Goal: Task Accomplishment & Management: Use online tool/utility

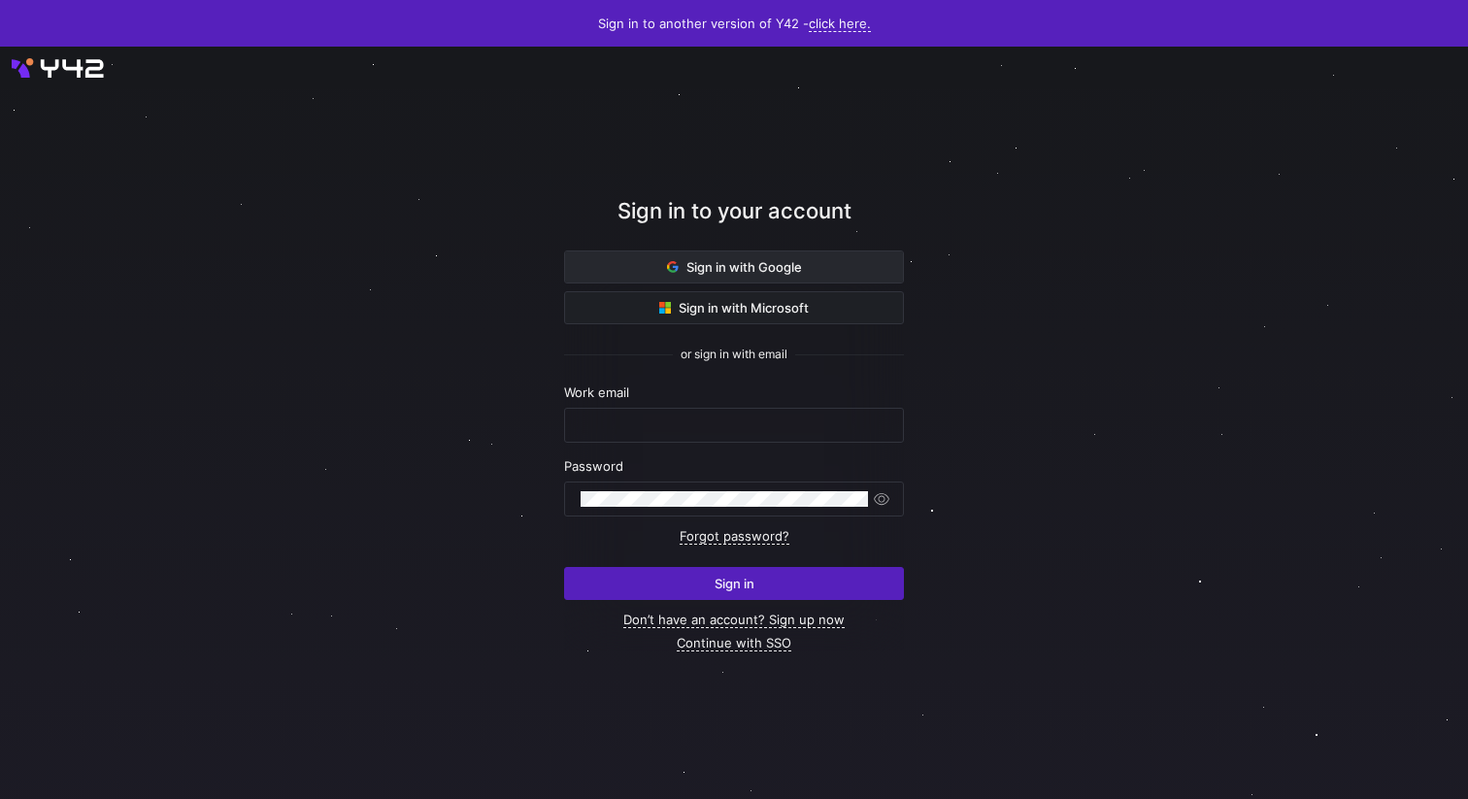
click at [745, 277] on span at bounding box center [734, 267] width 338 height 31
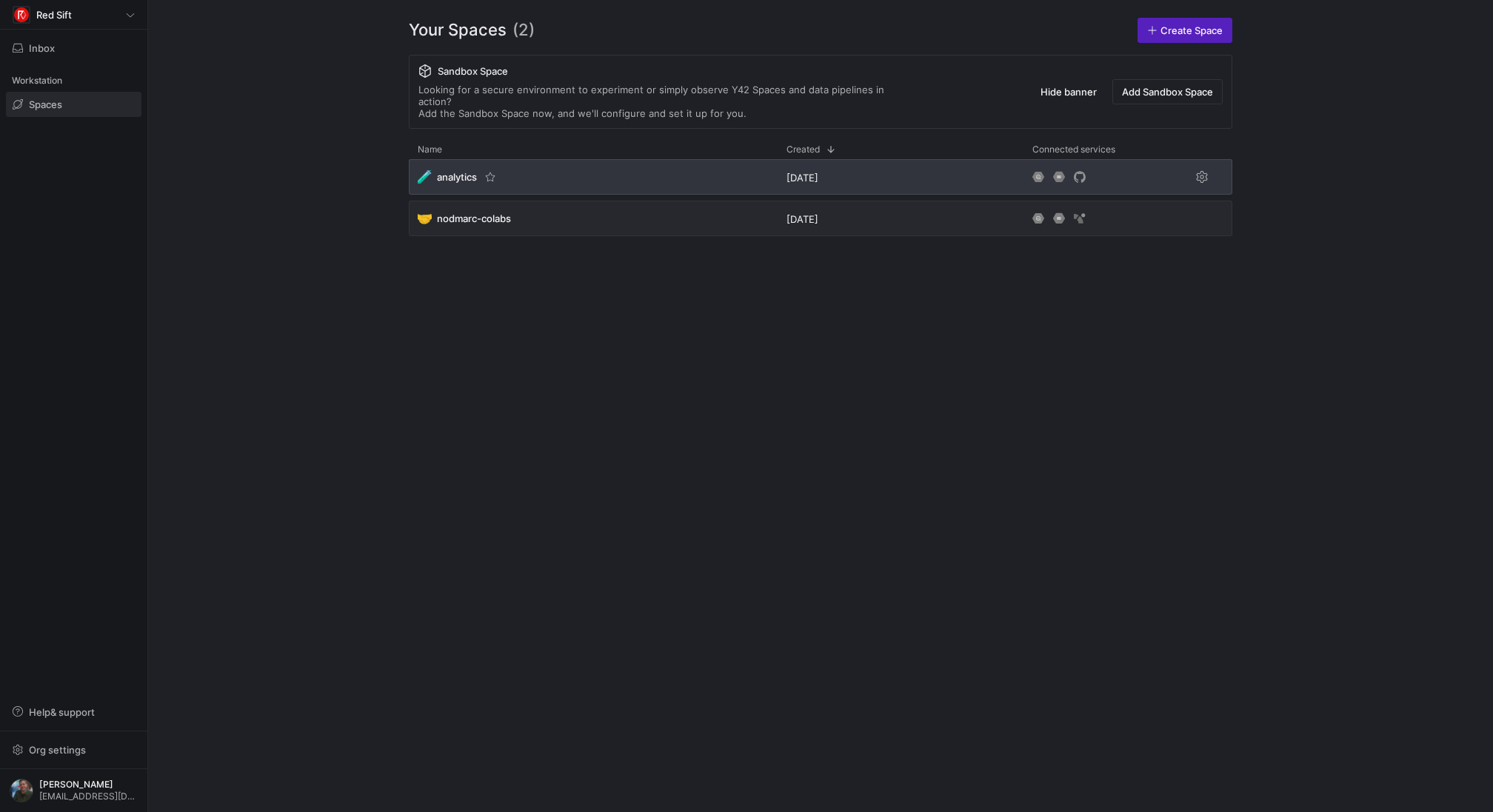
click at [458, 171] on span "analytics" at bounding box center [457, 177] width 40 height 12
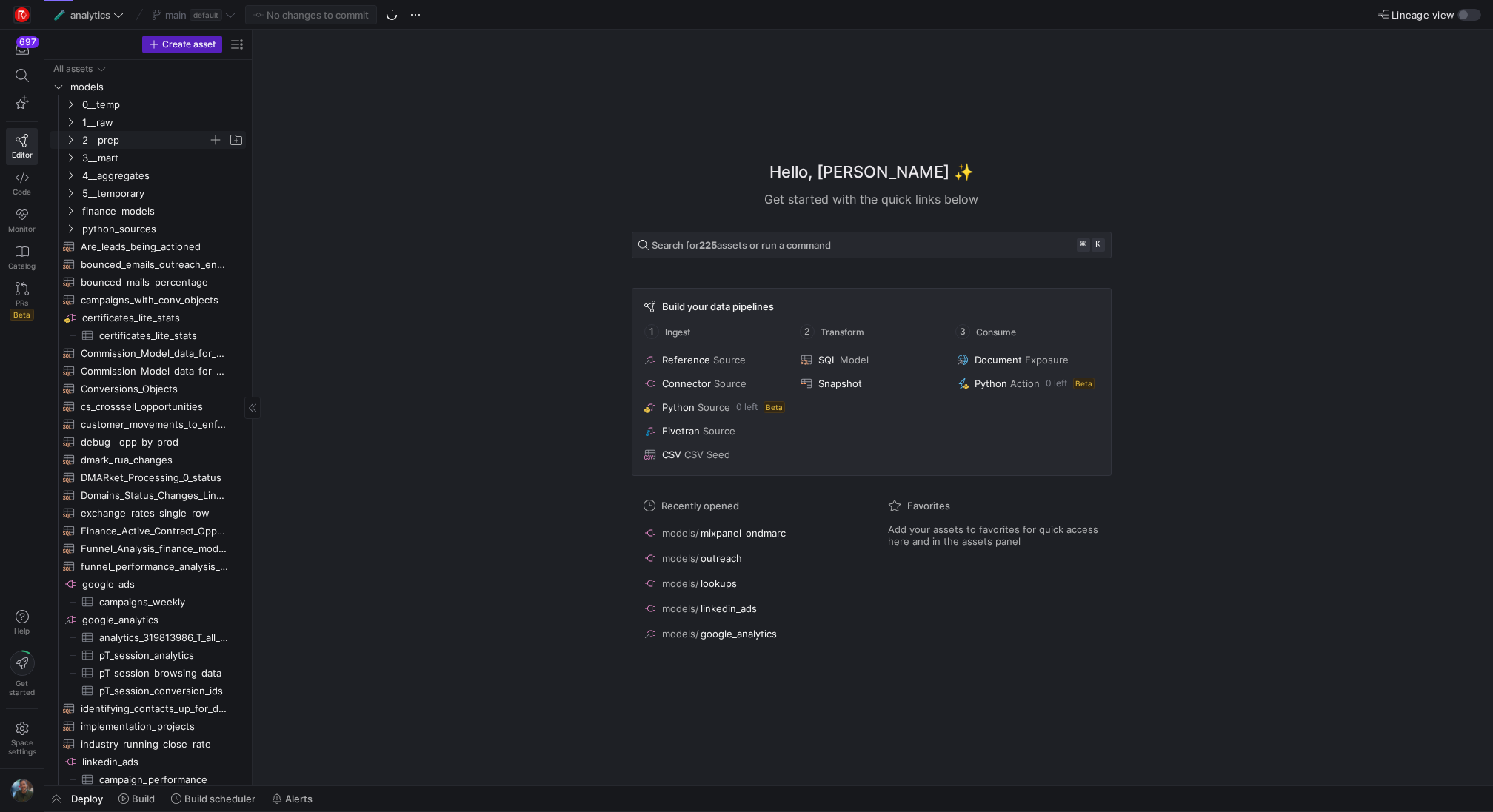
click at [169, 143] on span "2__prep" at bounding box center [145, 140] width 126 height 17
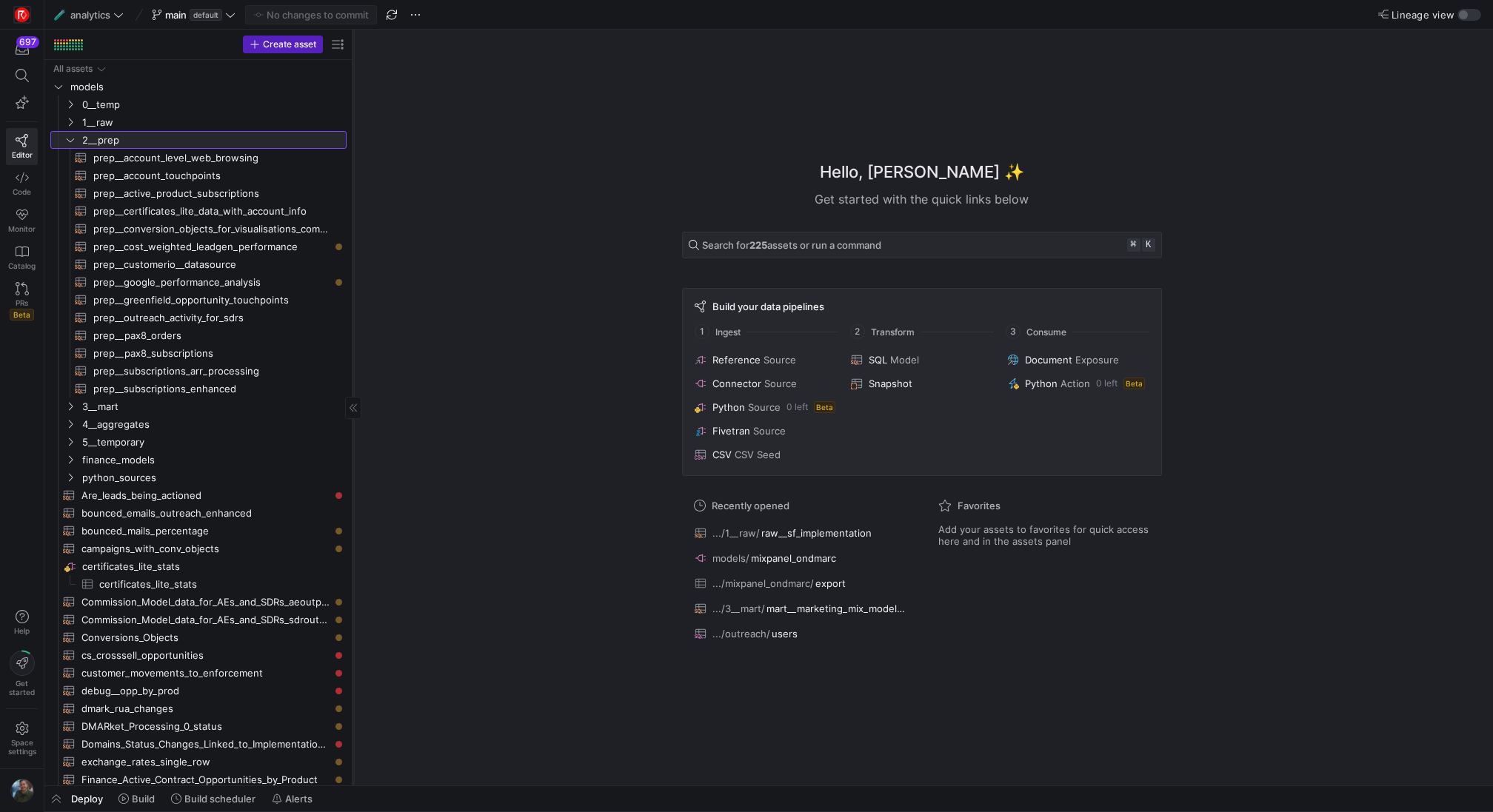
drag, startPoint x: 251, startPoint y: 215, endPoint x: 352, endPoint y: 228, distance: 101.8
click at [352, 228] on div at bounding box center [352, 408] width 1 height 756
click at [252, 236] on span "prep__conversion_objects_for_visualisations_compatibility​​​​​​​​​​" at bounding box center [211, 229] width 236 height 17
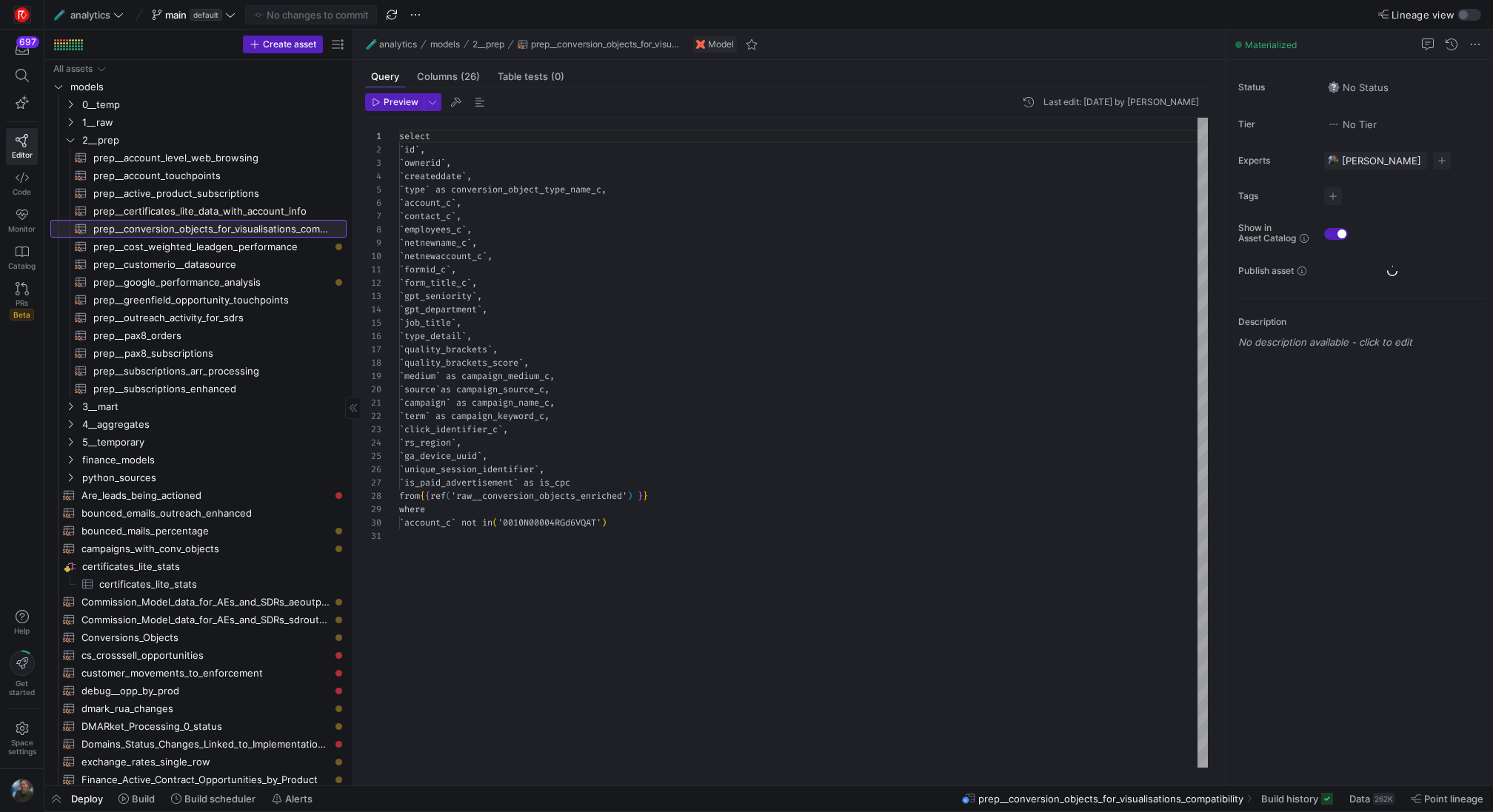
scroll to position [133, 0]
click at [219, 214] on span "prep__certificates_lite_data_with_account_info​​​​​​​​​​" at bounding box center [211, 211] width 236 height 17
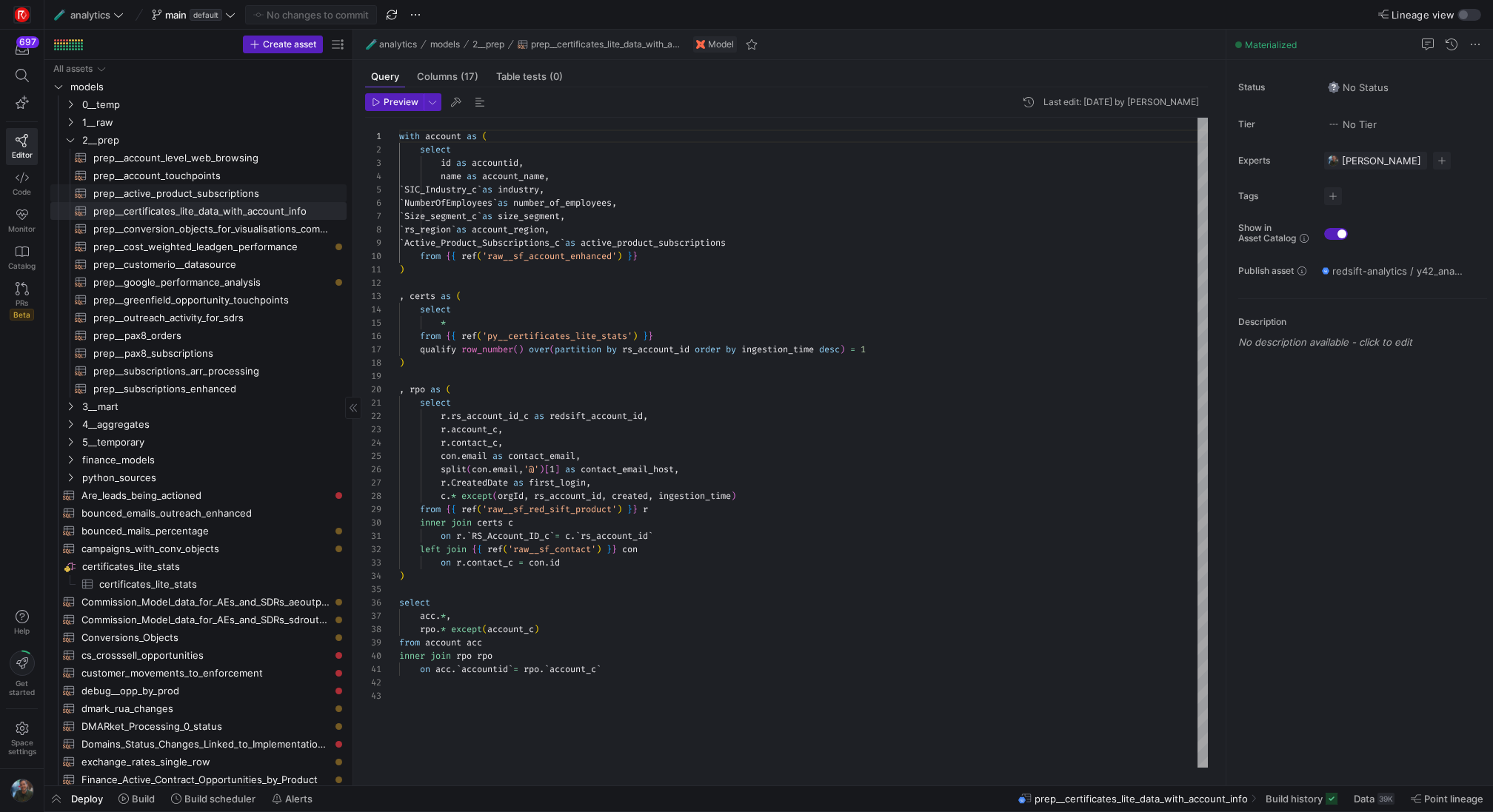
click at [231, 200] on span "prep__active_product_subscriptions​​​​​​​​​​" at bounding box center [211, 194] width 236 height 17
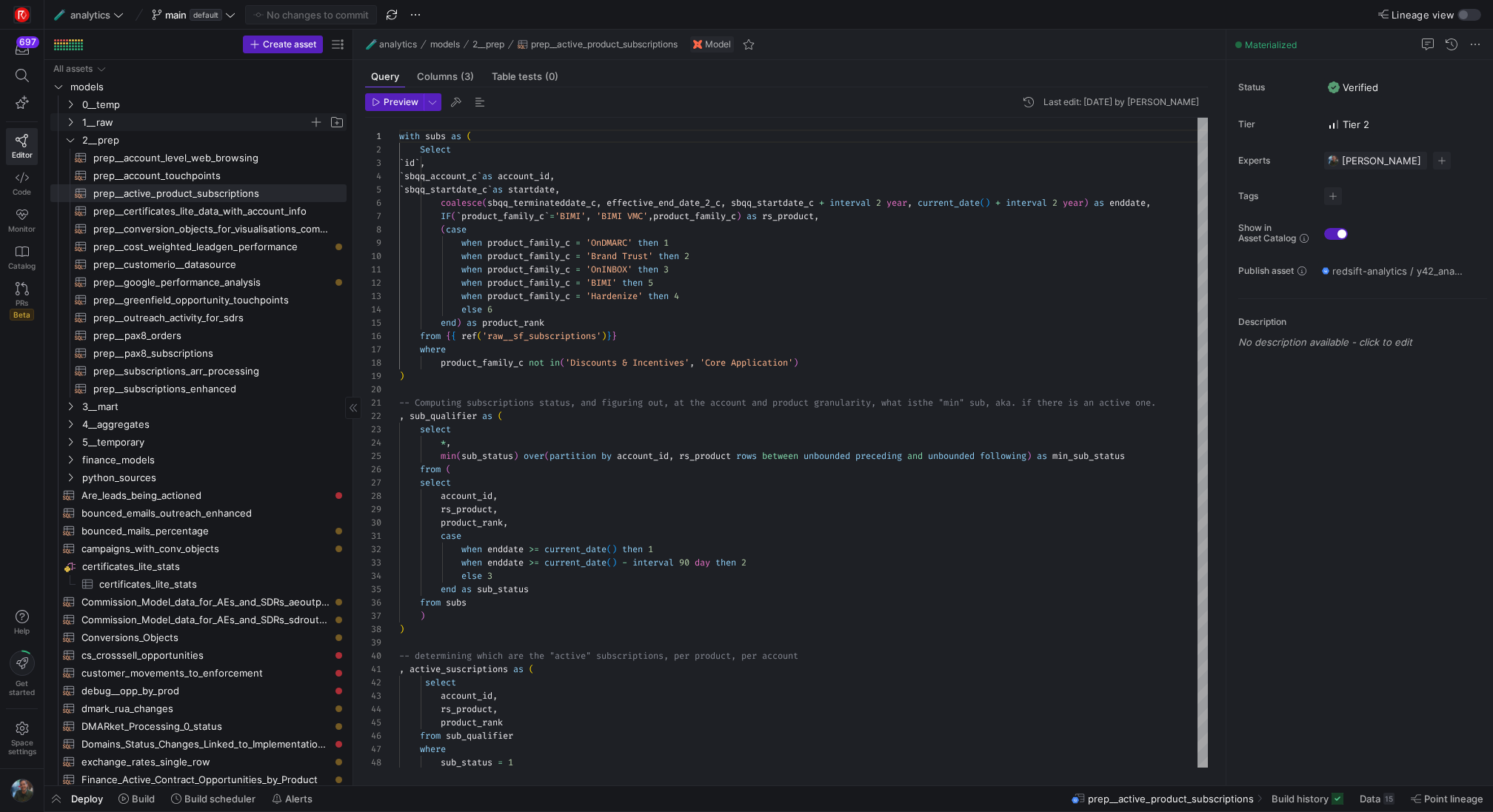
click at [143, 124] on span "1__raw" at bounding box center [195, 123] width 226 height 17
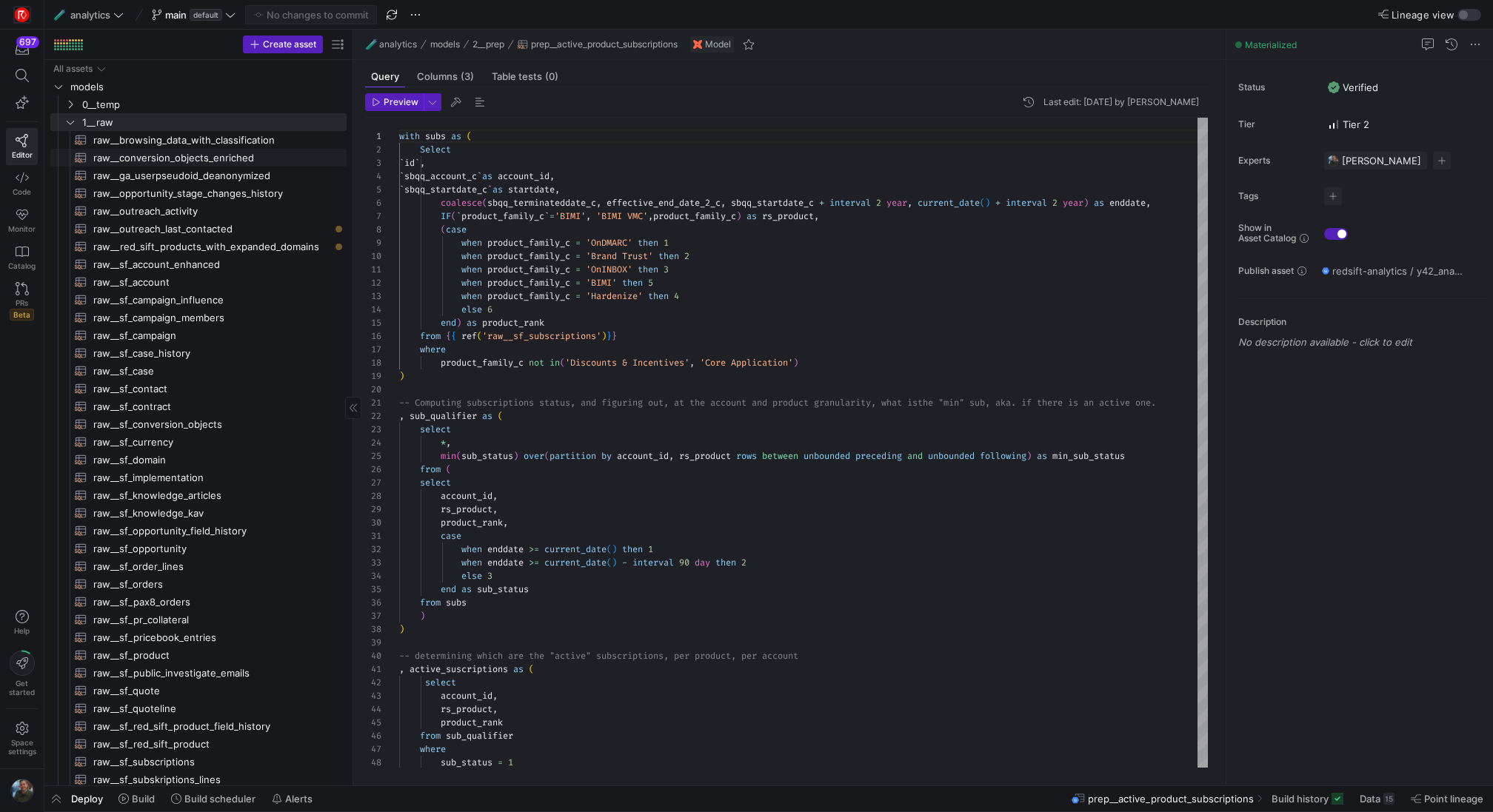
click at [199, 155] on span "raw__conversion_objects_enriched​​​​​​​​​​" at bounding box center [211, 158] width 236 height 17
type textarea "{{ config(materialized="table") }} {# what are we aiming to do here? - fix the …"
